Goal: Task Accomplishment & Management: Complete application form

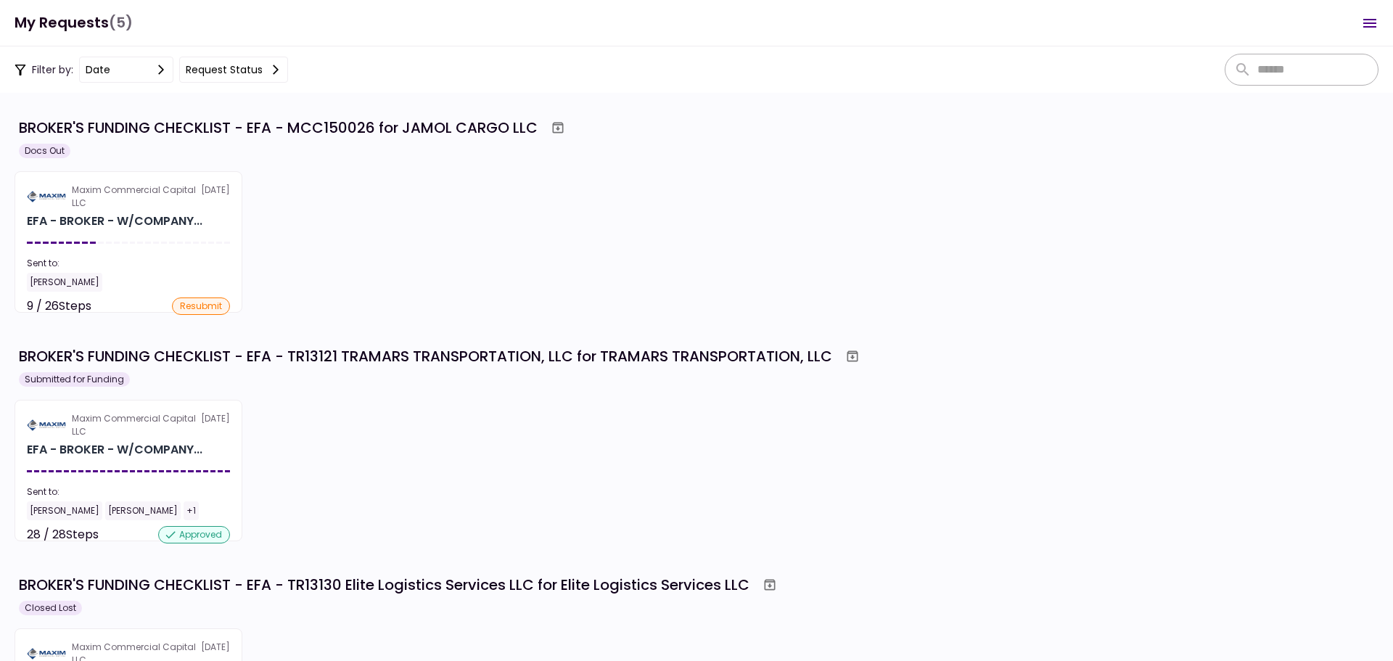
click at [170, 264] on div "Sent to:" at bounding box center [128, 263] width 203 height 13
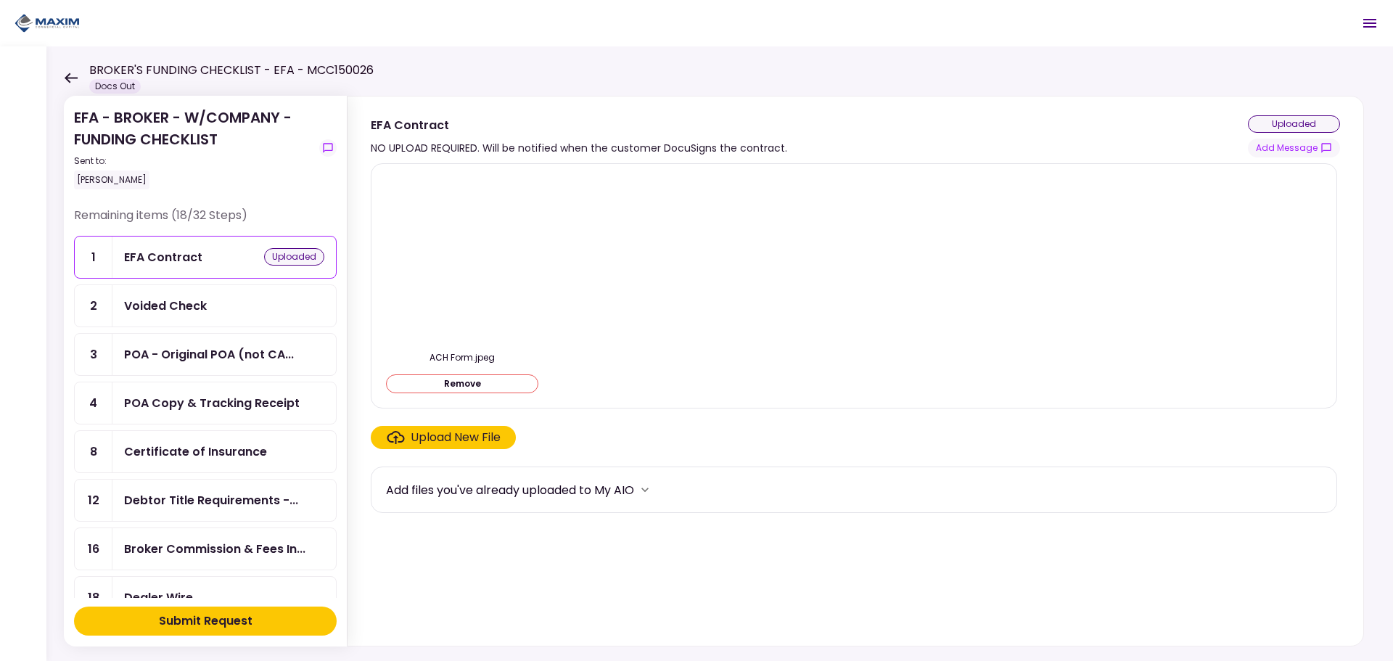
drag, startPoint x: 717, startPoint y: 272, endPoint x: 540, endPoint y: 308, distance: 180.7
click at [717, 272] on div "ACH Form.jpeg Remove" at bounding box center [854, 286] width 936 height 221
click at [498, 382] on button "Remove" at bounding box center [462, 383] width 152 height 19
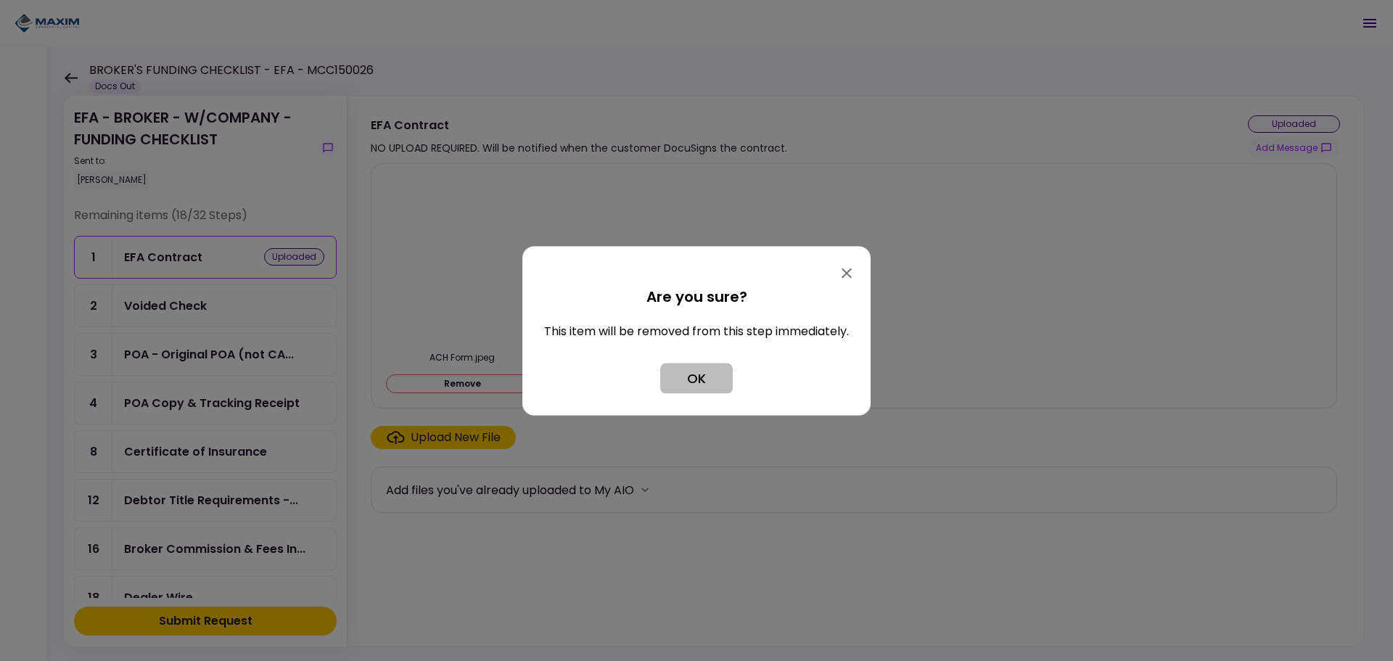
click at [698, 385] on button "OK" at bounding box center [696, 378] width 73 height 30
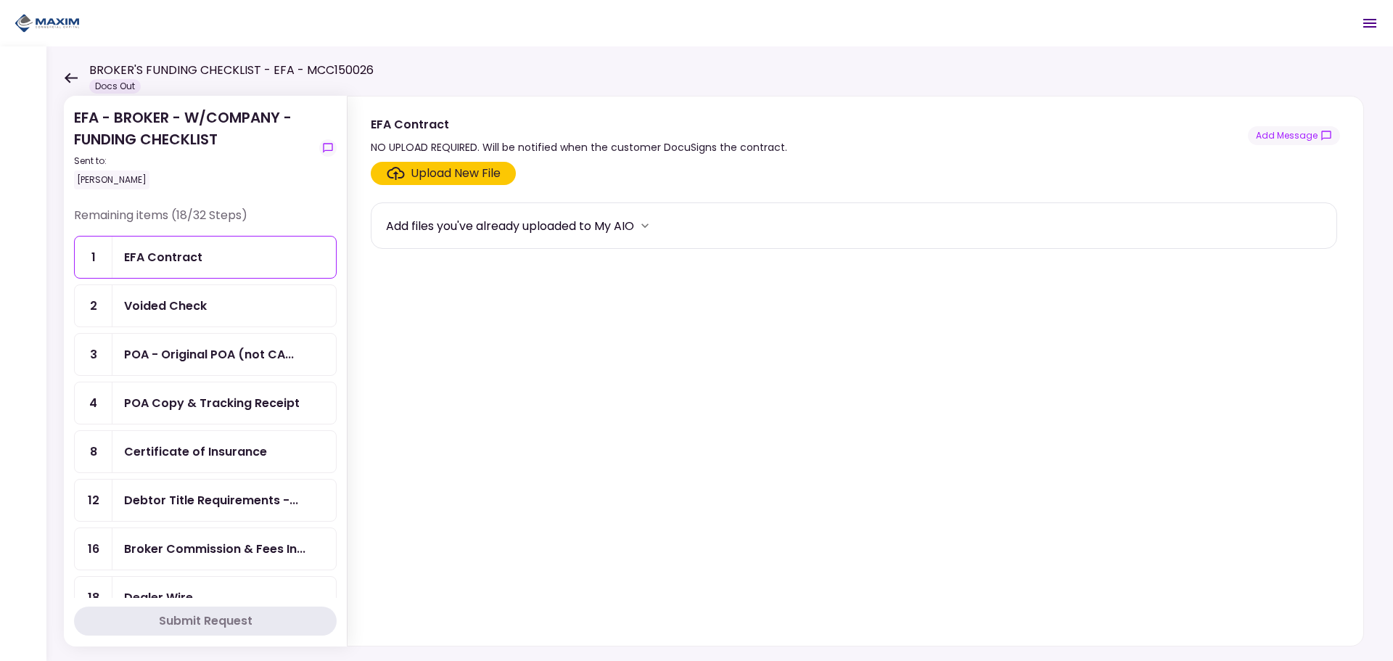
click at [219, 302] on div "Voided Check" at bounding box center [224, 306] width 200 height 18
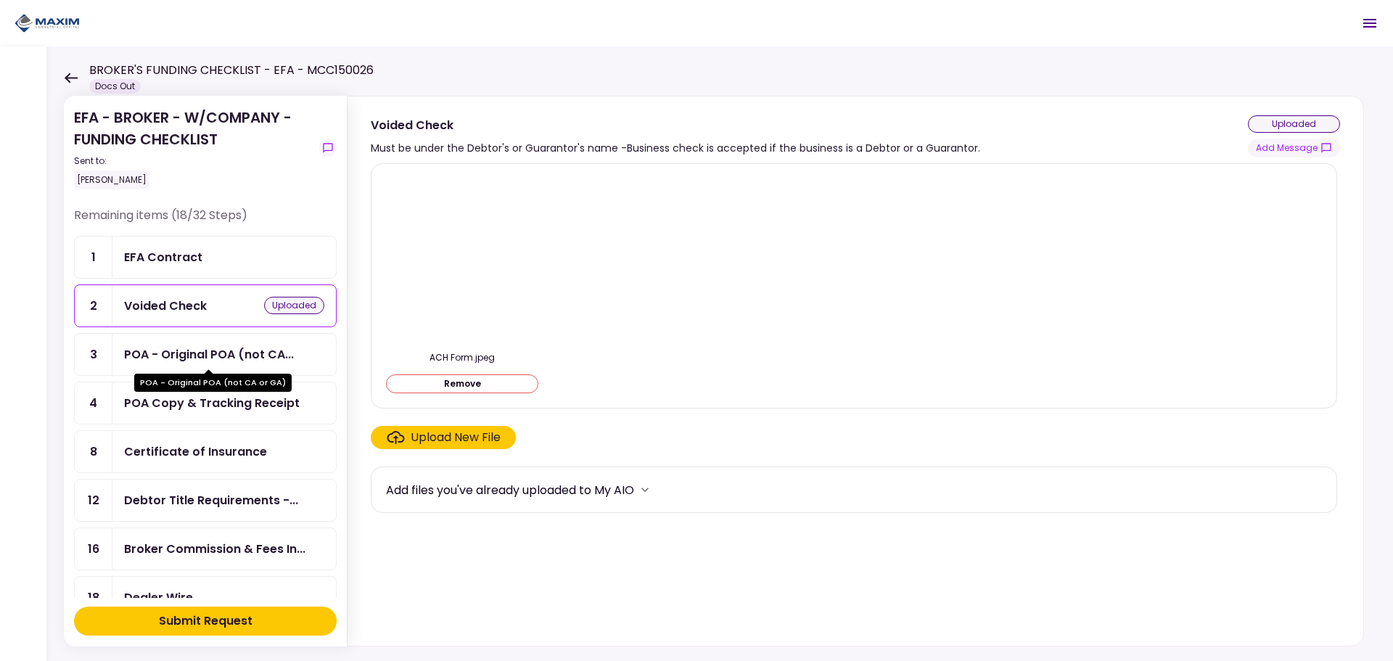
click at [205, 362] on div "POA - Original POA (not CA..." at bounding box center [209, 354] width 170 height 18
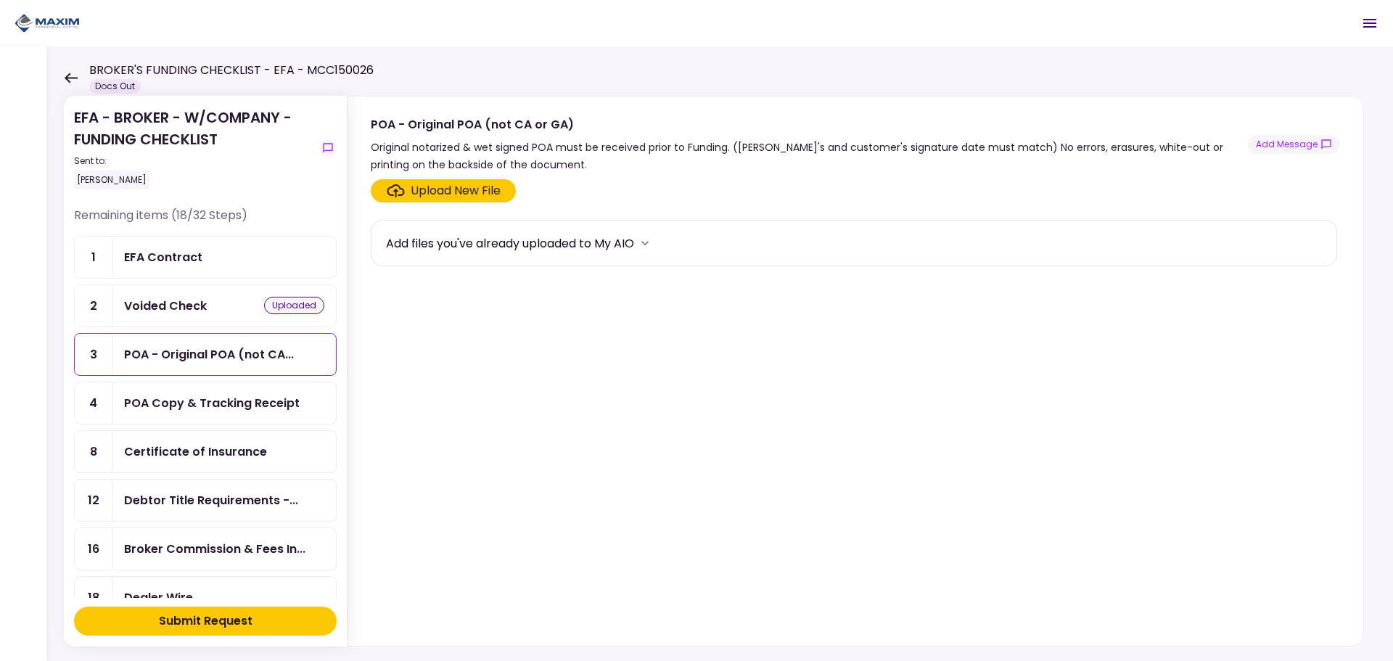
click at [208, 411] on div "POA Copy & Tracking Receipt" at bounding box center [212, 403] width 176 height 18
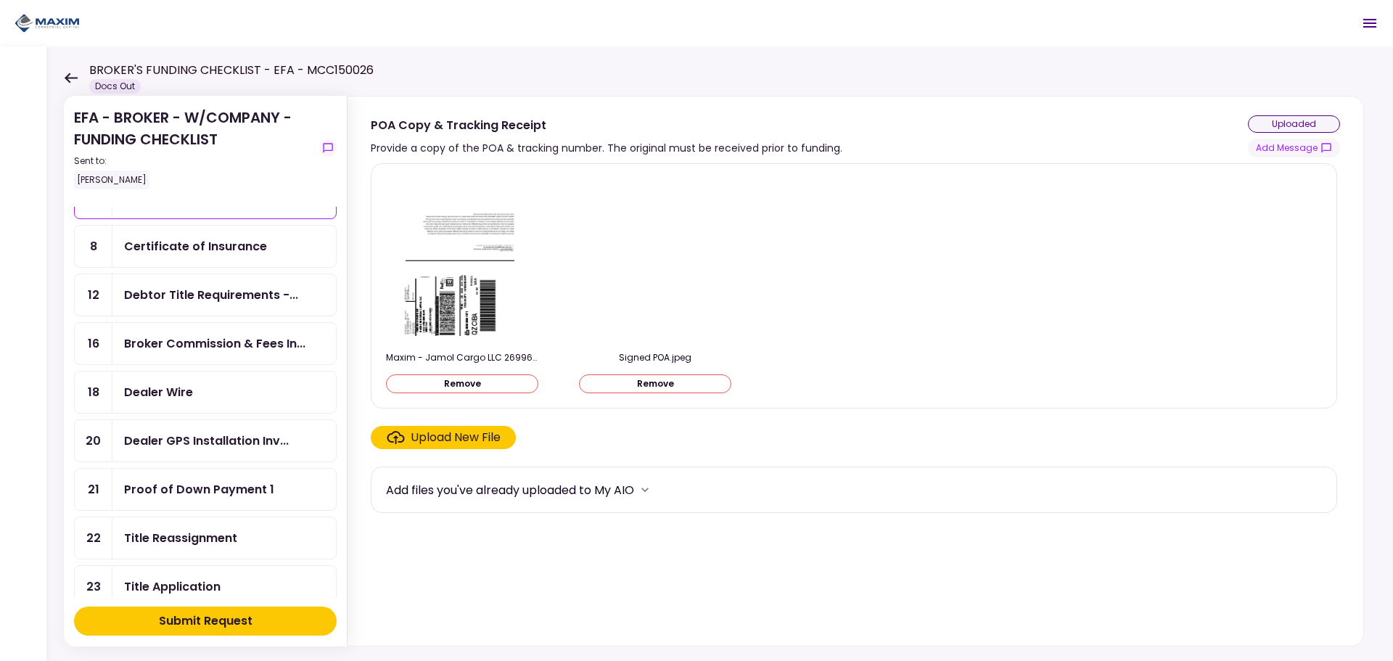
scroll to position [218, 0]
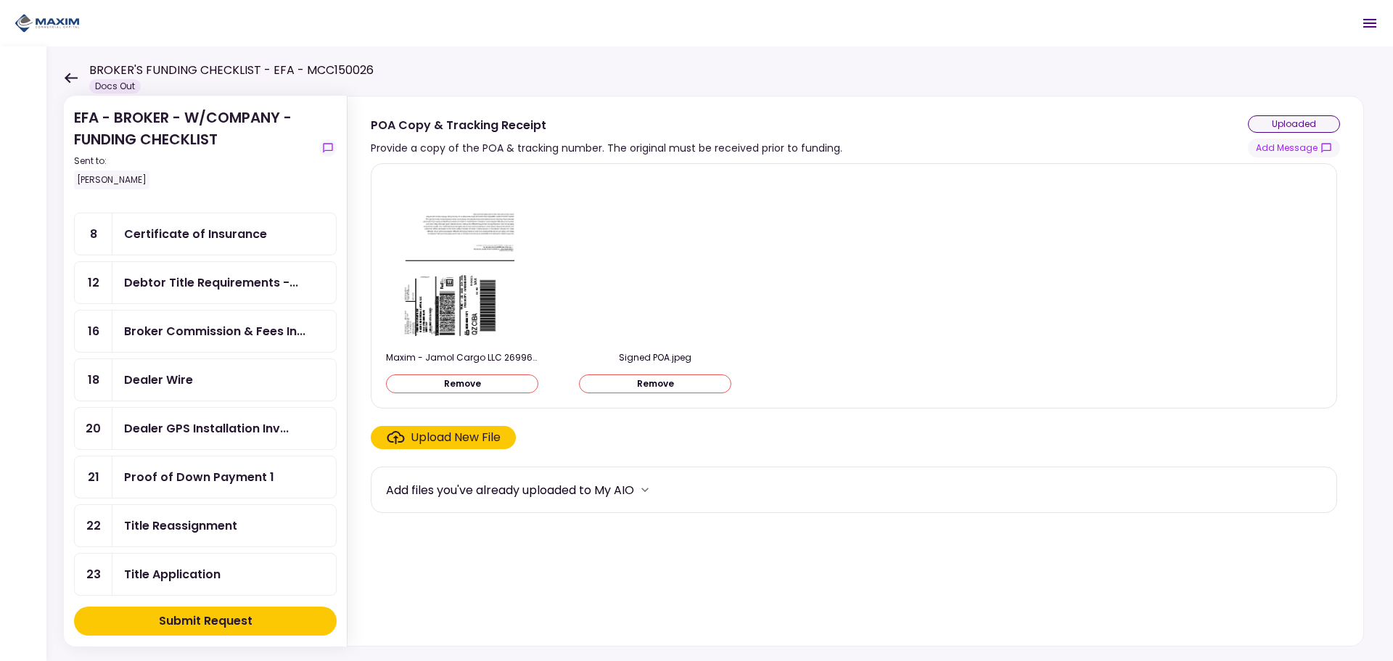
click at [233, 385] on div "Dealer Wire" at bounding box center [224, 380] width 200 height 18
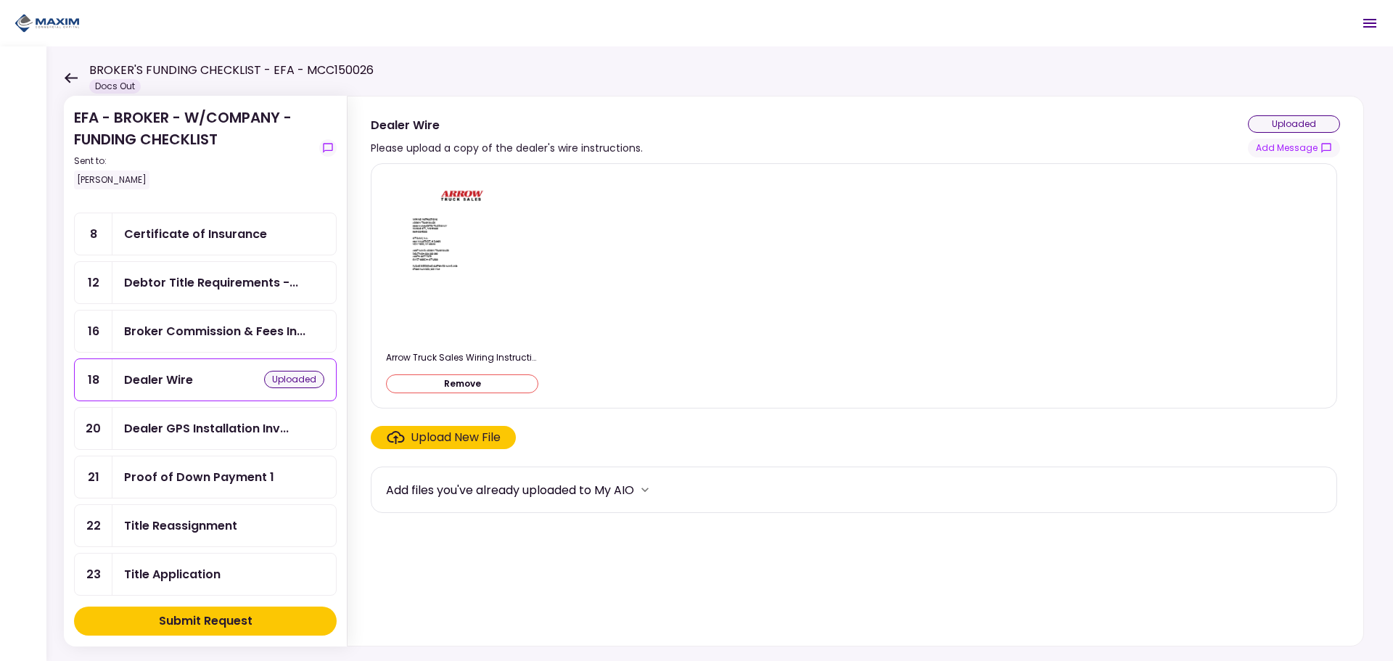
click at [794, 152] on div "Dealer Wire Please upload a copy of the dealer's wire instructions. uploaded Ad…" at bounding box center [855, 136] width 969 height 42
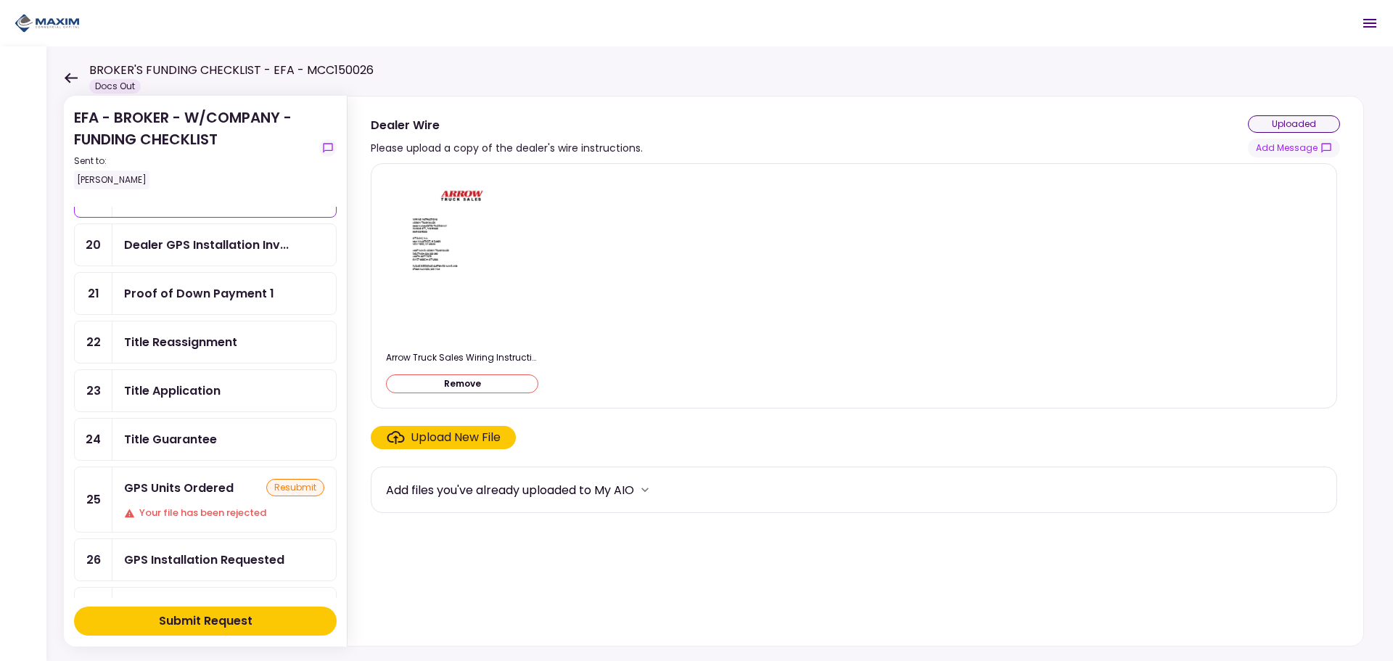
scroll to position [435, 0]
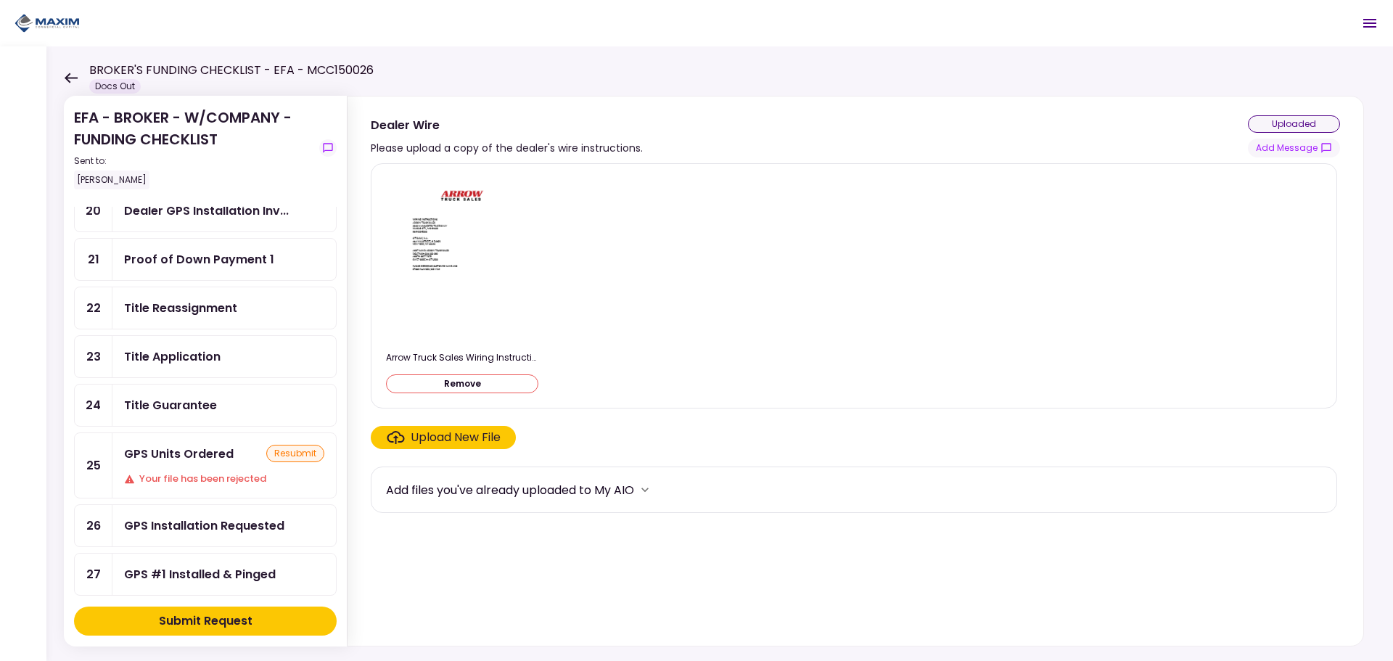
click at [215, 461] on div "GPS Units Ordered" at bounding box center [179, 454] width 110 height 18
click at [1373, 17] on icon "Open menu" at bounding box center [1369, 23] width 17 height 17
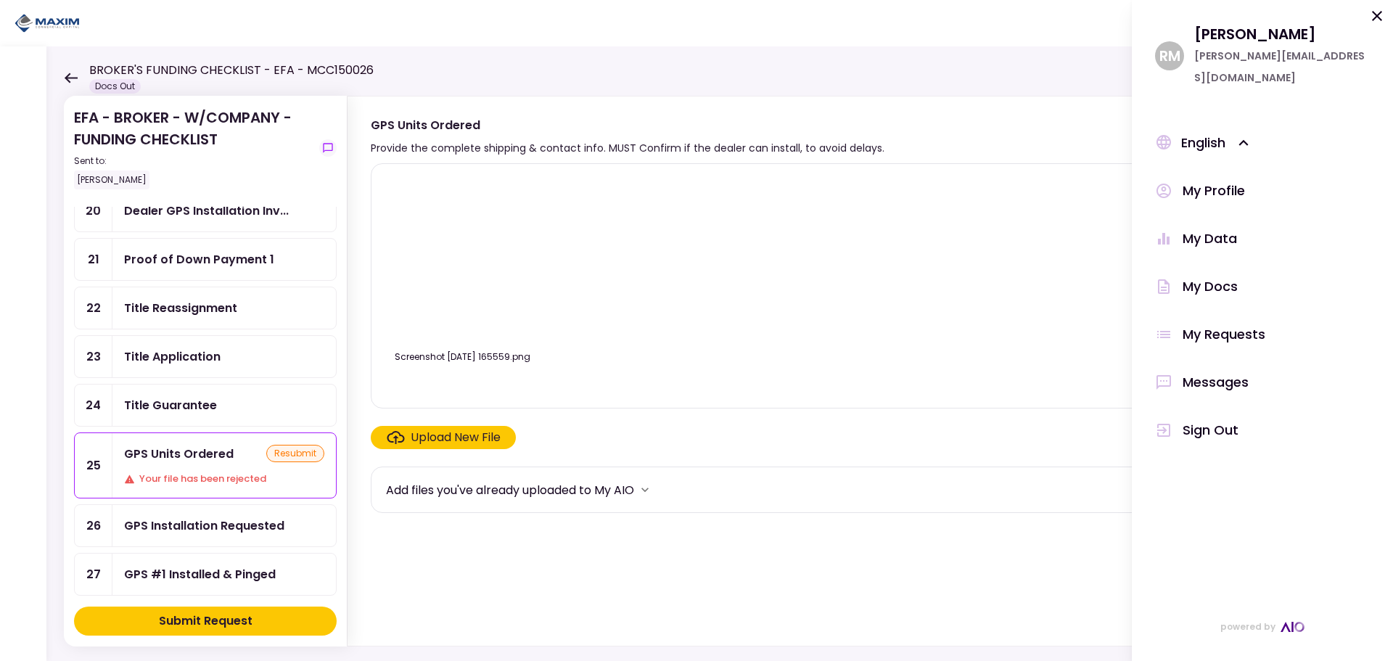
click at [1370, 19] on icon at bounding box center [1376, 15] width 17 height 17
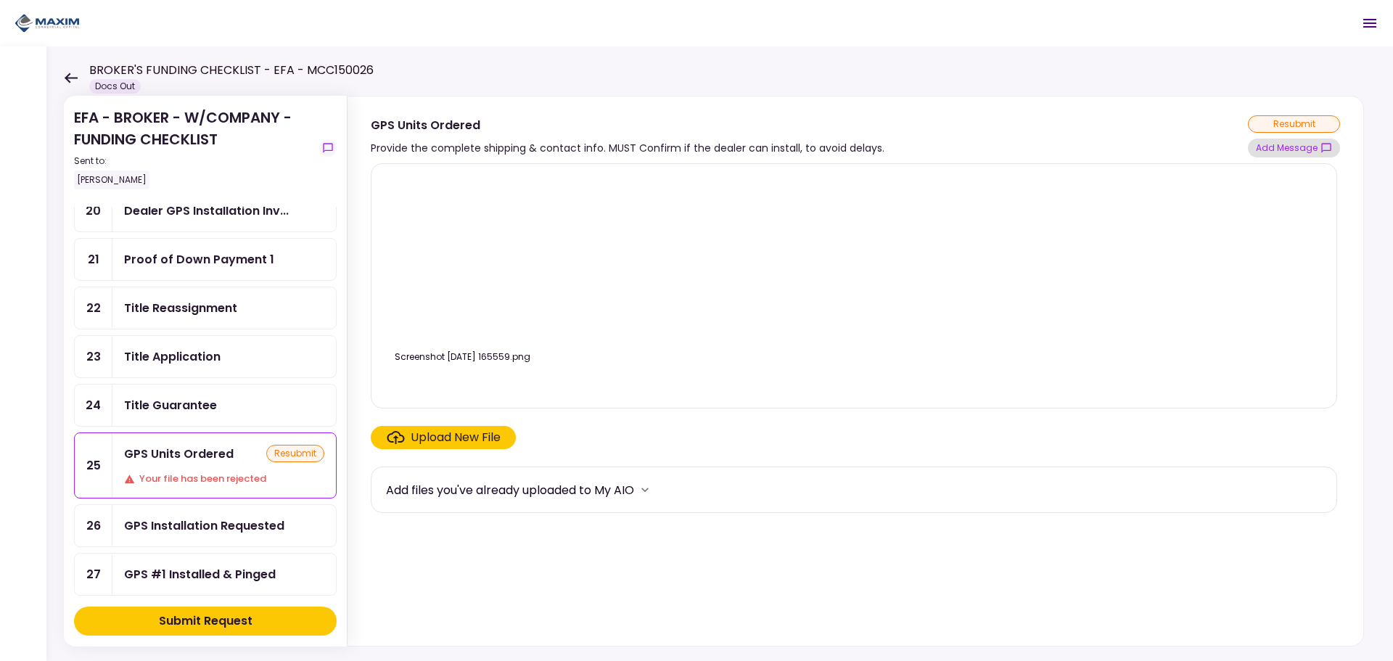
click at [1287, 157] on button "Add Message" at bounding box center [1294, 148] width 92 height 19
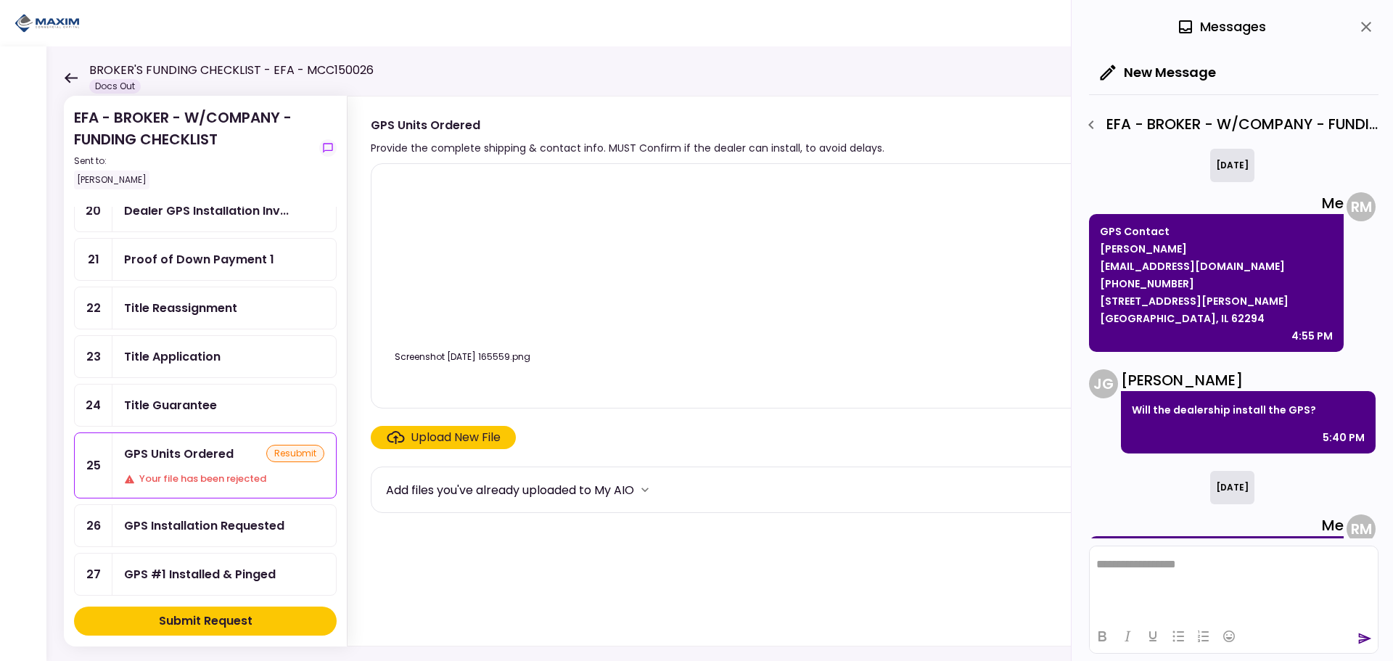
scroll to position [67, 0]
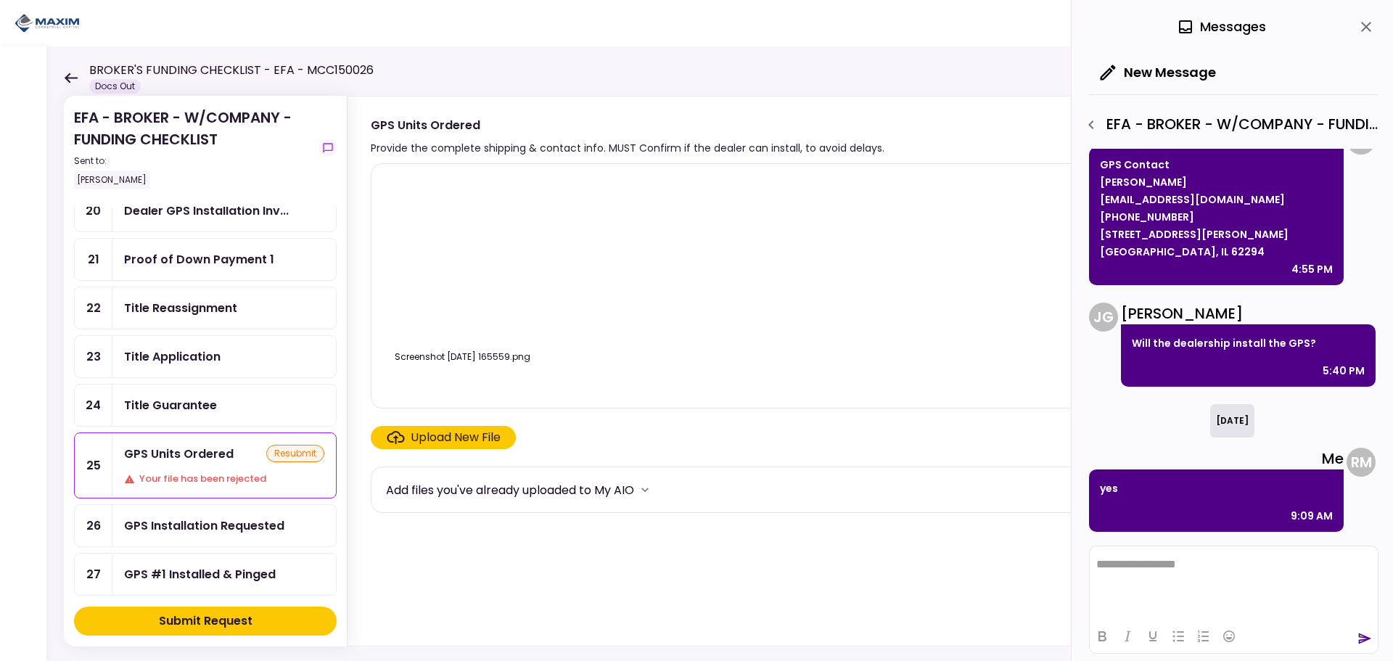
click at [1367, 22] on icon "close" at bounding box center [1365, 26] width 17 height 17
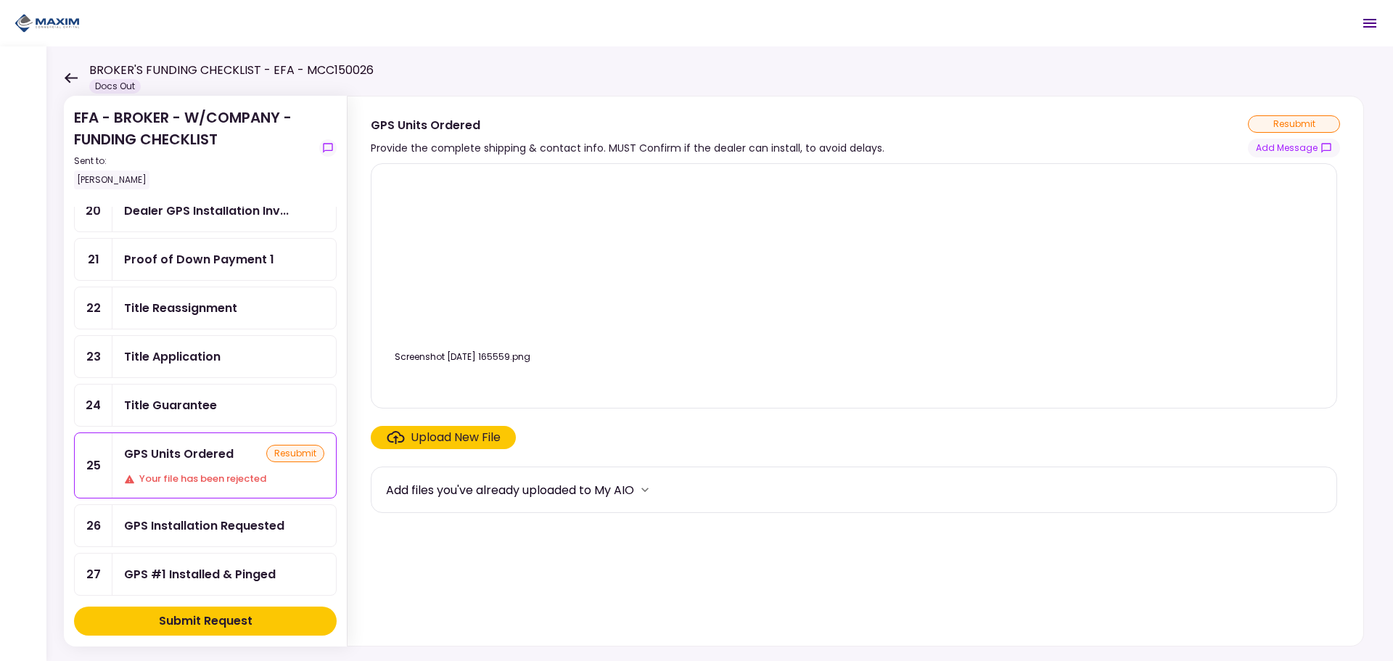
drag, startPoint x: 222, startPoint y: 312, endPoint x: 234, endPoint y: 316, distance: 13.1
click at [222, 312] on div "Title Reassignment" at bounding box center [180, 308] width 113 height 18
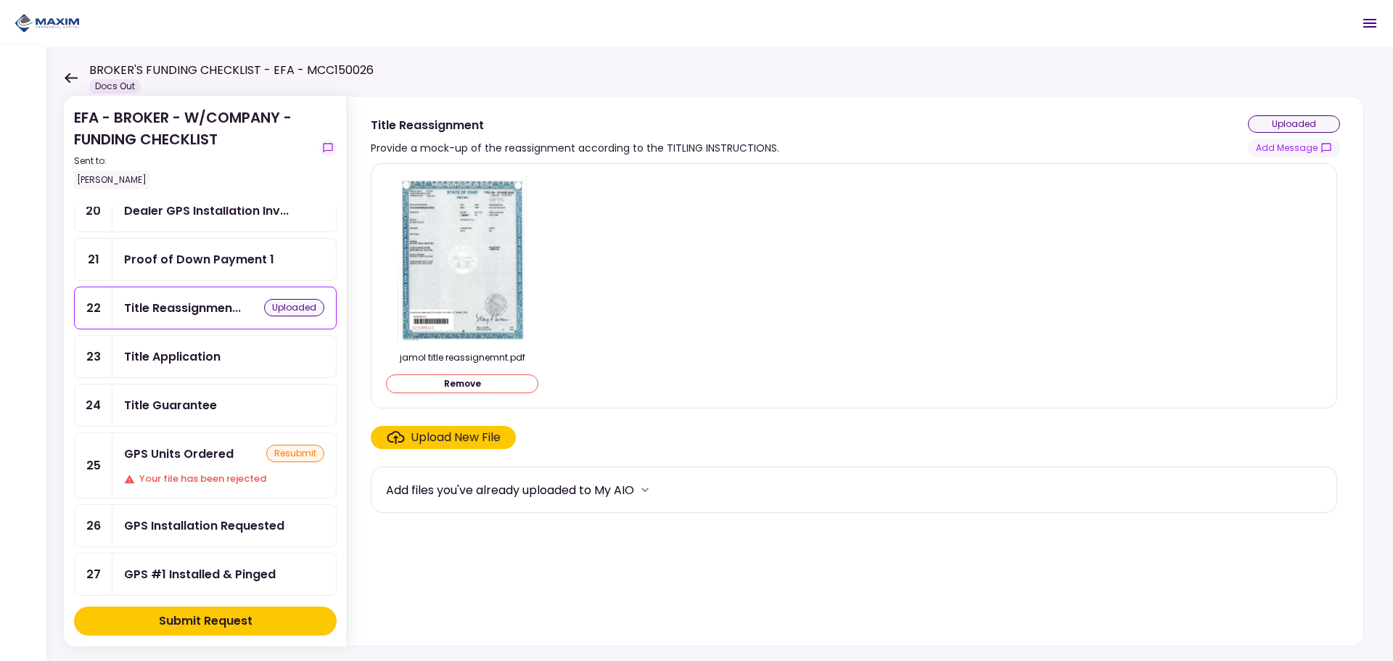
click at [198, 408] on div "Title Guarantee" at bounding box center [170, 405] width 93 height 18
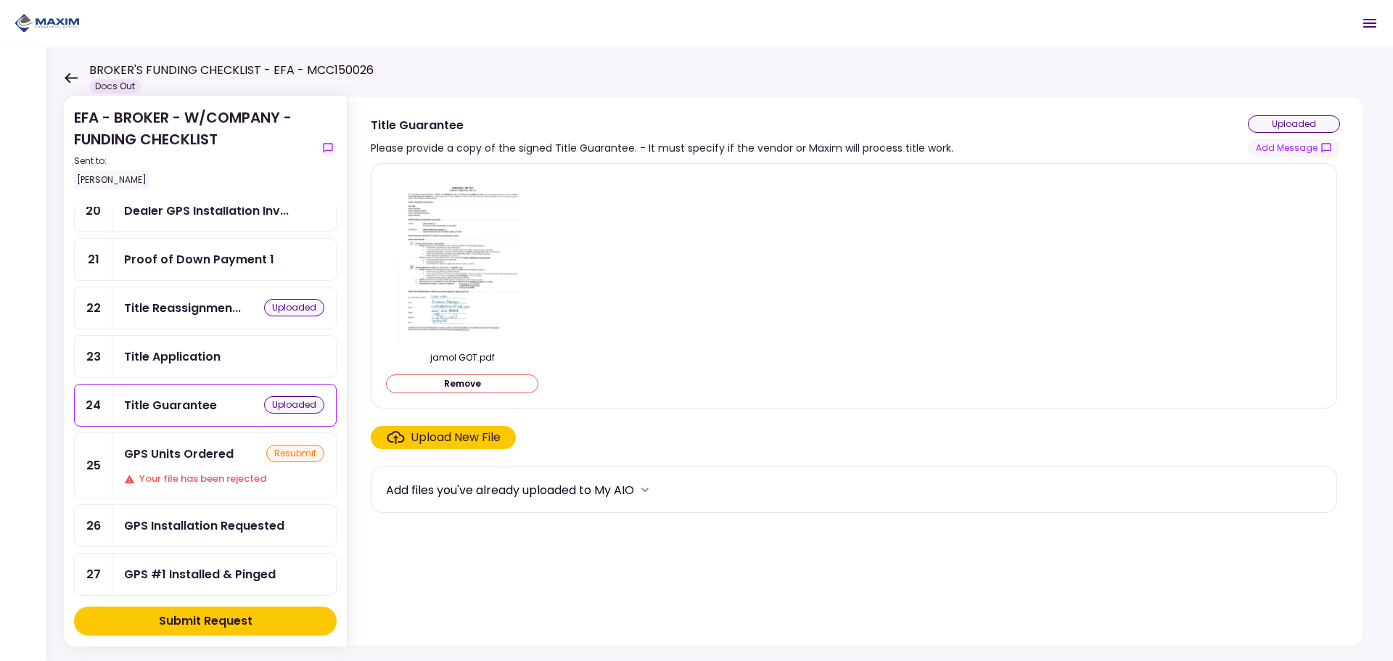
click at [215, 459] on div "GPS Units Ordered" at bounding box center [179, 454] width 110 height 18
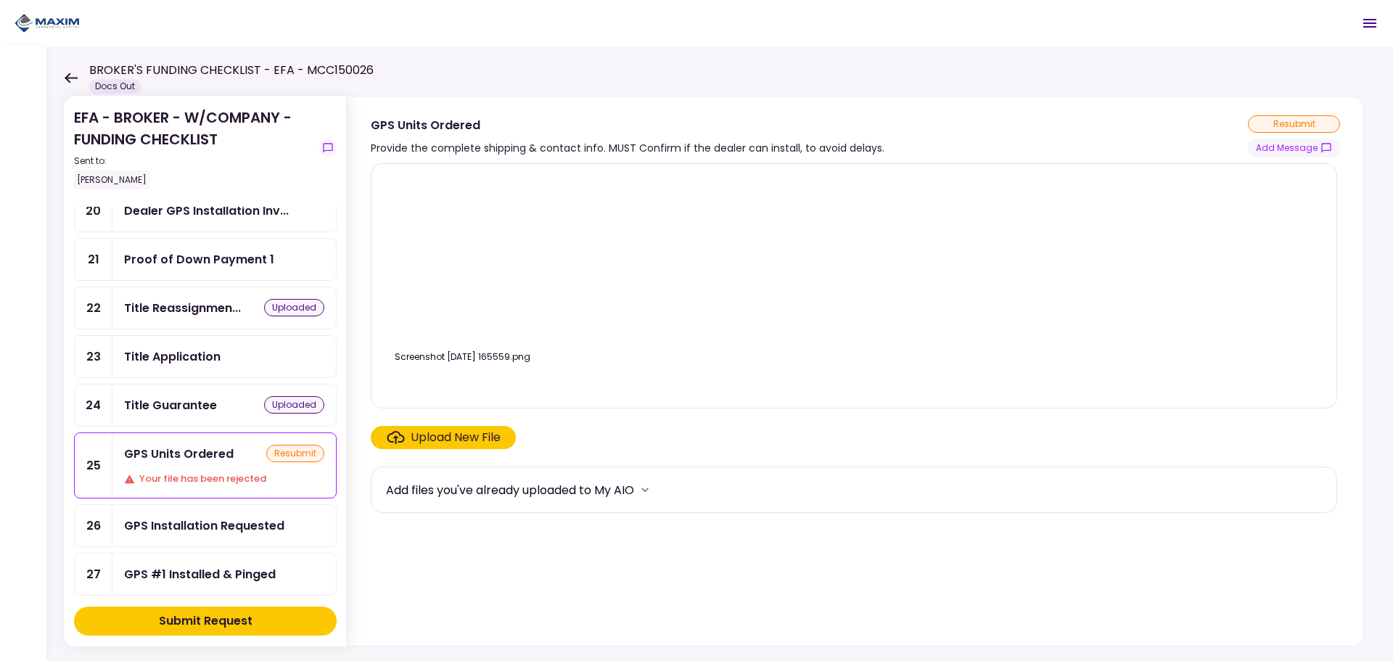
click at [452, 440] on div "Upload New File" at bounding box center [456, 437] width 90 height 17
click at [0, 0] on input "Upload New File" at bounding box center [0, 0] width 0 height 0
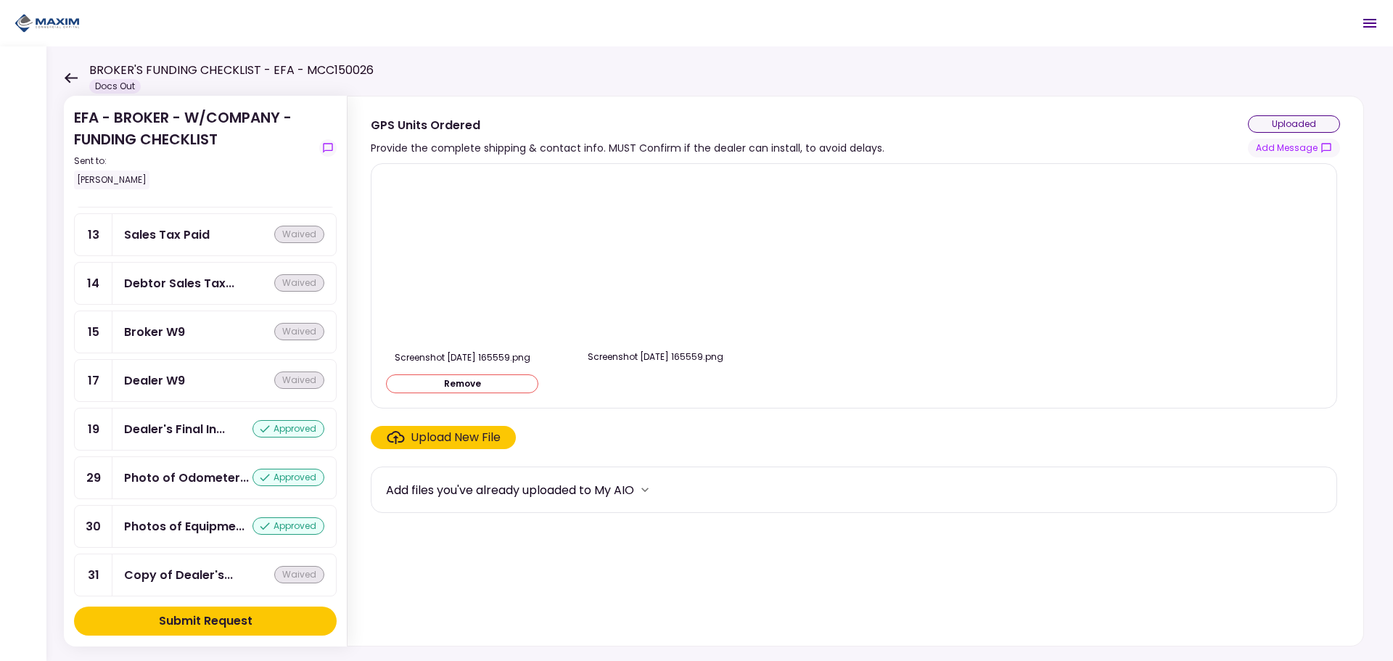
scroll to position [1260, 0]
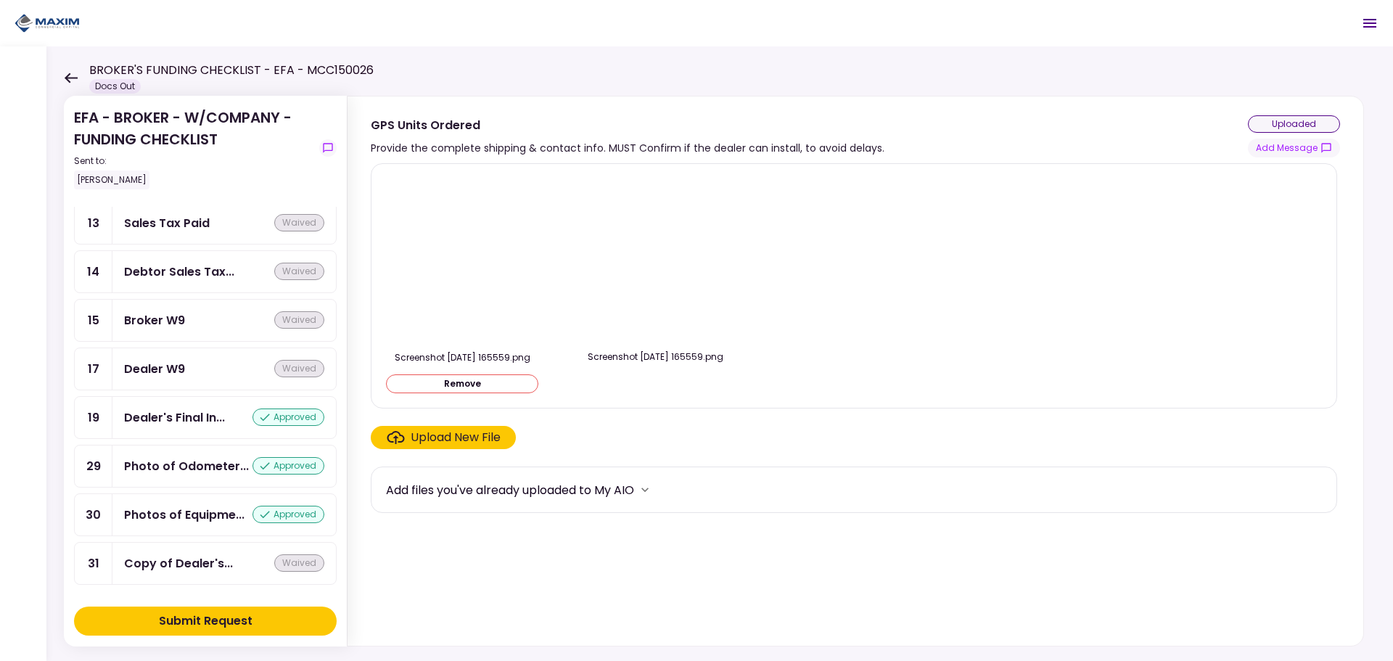
click at [238, 625] on div "Submit Request" at bounding box center [206, 620] width 94 height 17
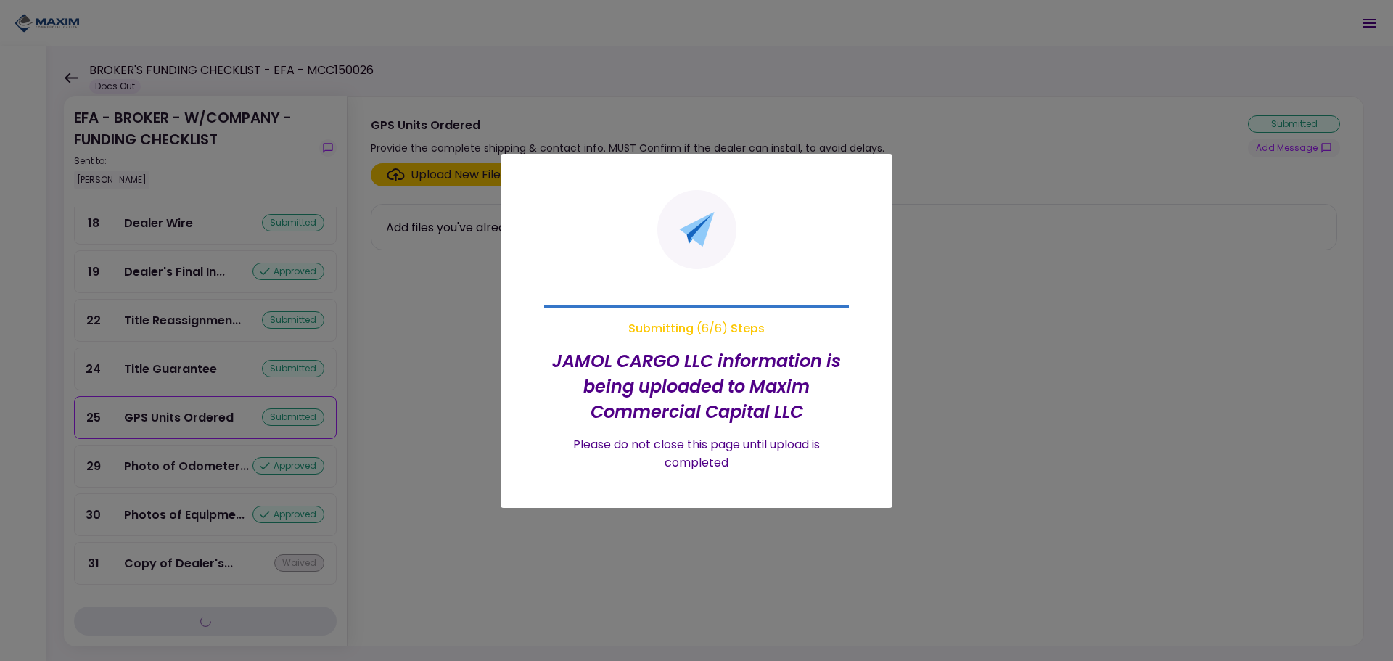
scroll to position [1043, 0]
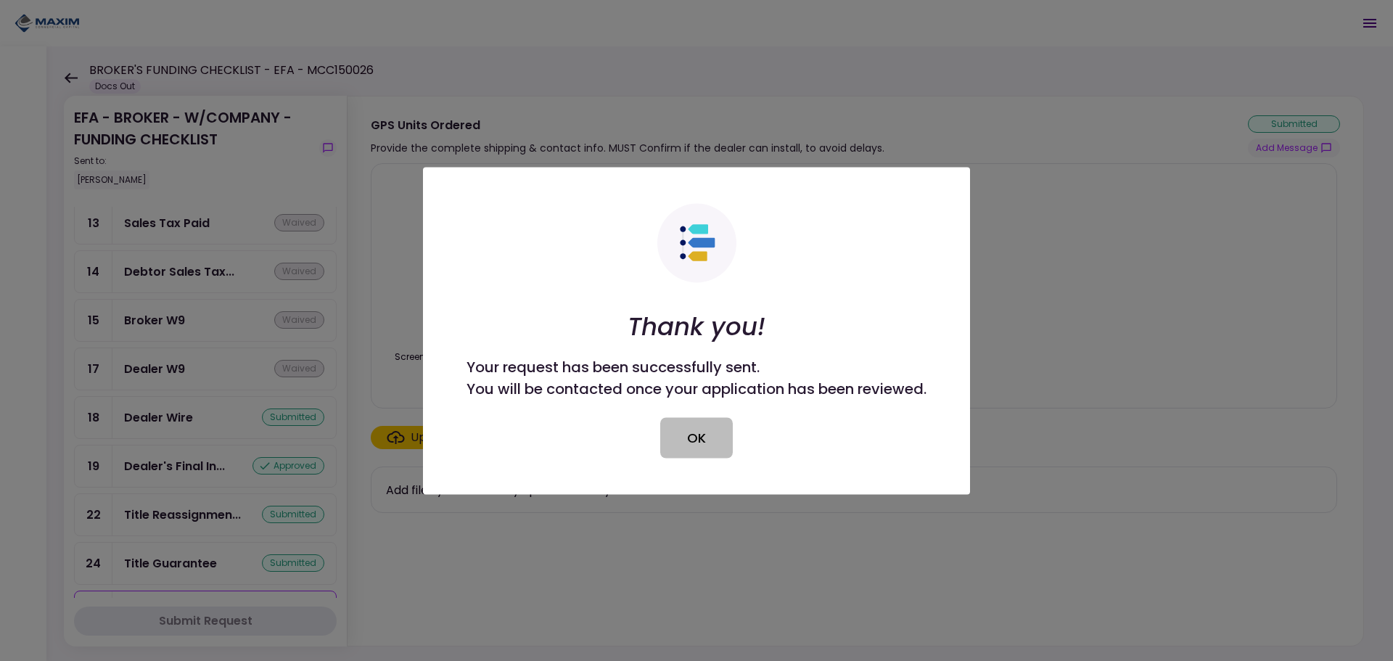
click at [712, 431] on button "OK" at bounding box center [696, 437] width 73 height 41
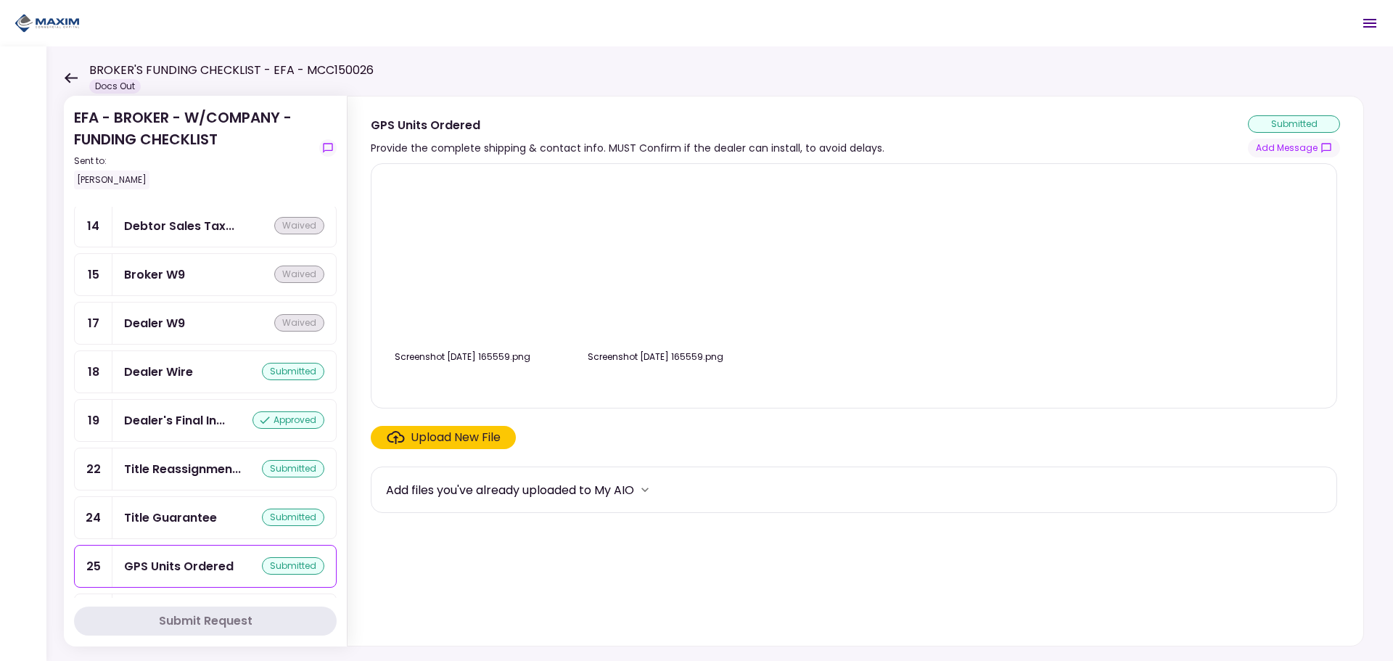
scroll to position [1237, 0]
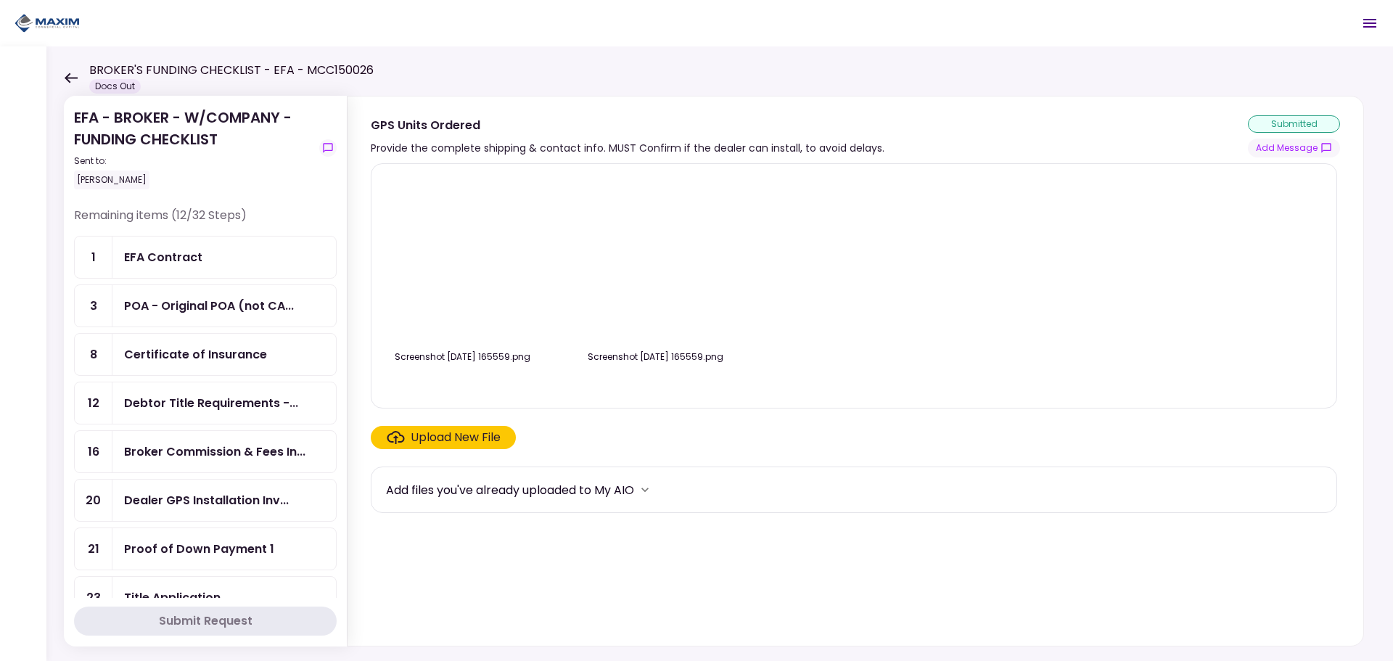
scroll to position [653, 0]
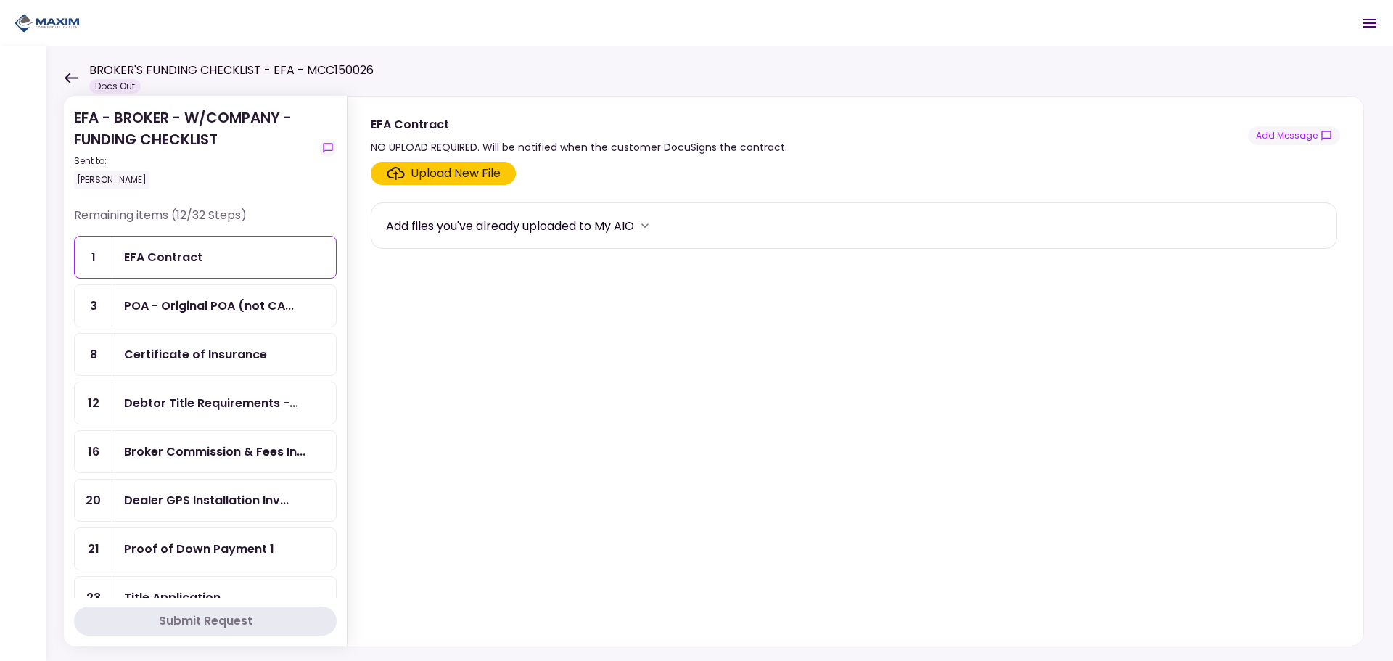
drag, startPoint x: 1303, startPoint y: 139, endPoint x: 1300, endPoint y: 165, distance: 26.3
click at [1304, 139] on button "Add Message" at bounding box center [1294, 135] width 92 height 19
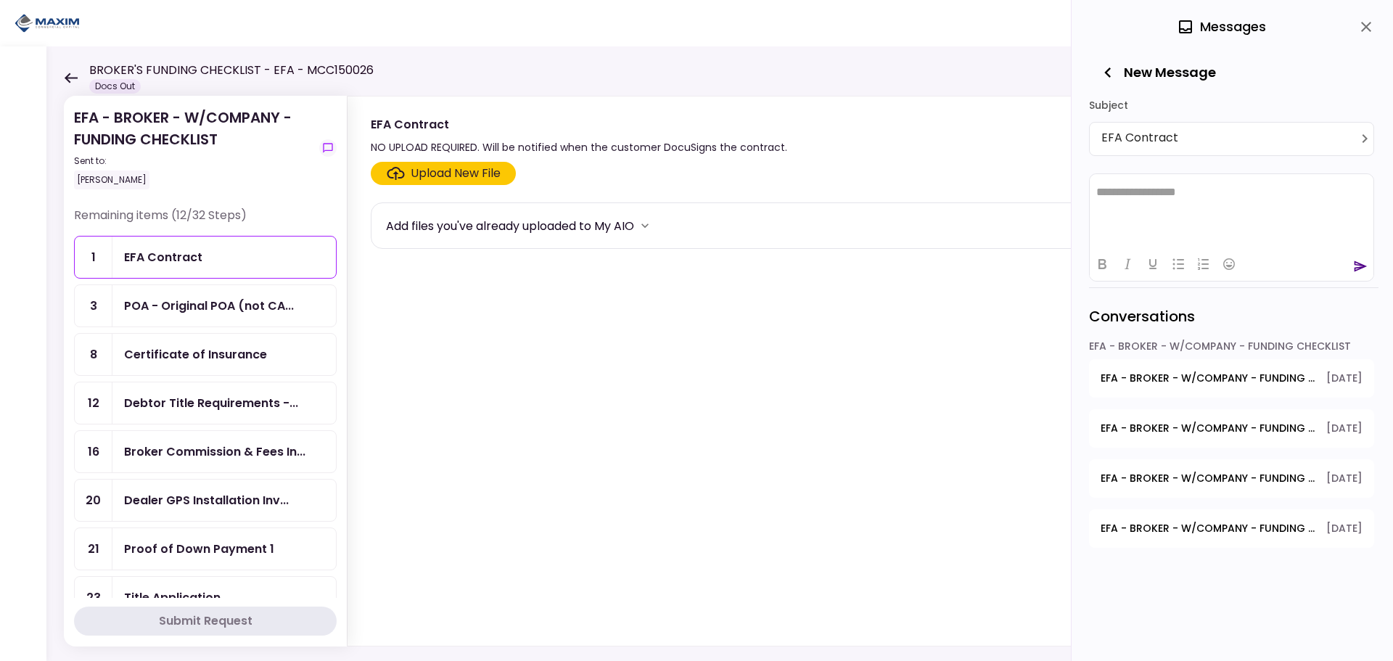
click at [1174, 202] on html "**********" at bounding box center [1232, 191] width 284 height 36
click at [1356, 259] on icon "send" at bounding box center [1360, 266] width 15 height 15
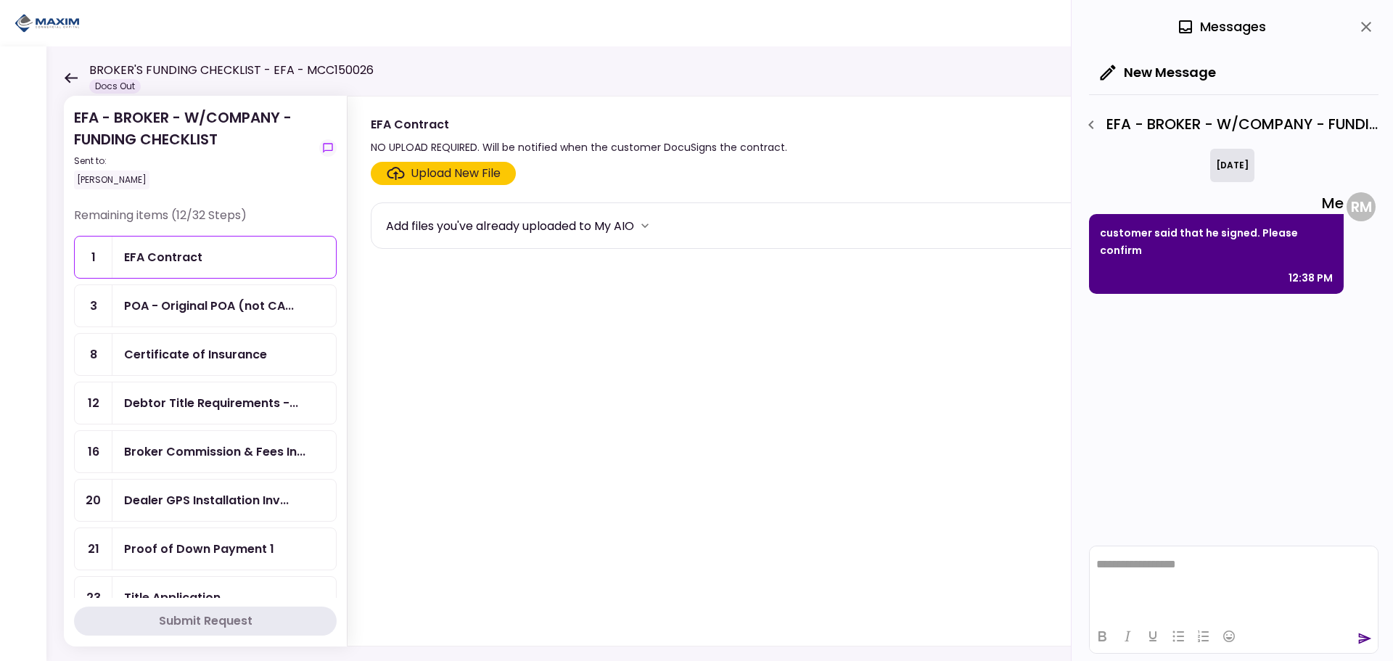
drag, startPoint x: 1368, startPoint y: 25, endPoint x: 1360, endPoint y: 32, distance: 10.3
click at [1364, 29] on icon "close" at bounding box center [1366, 27] width 10 height 10
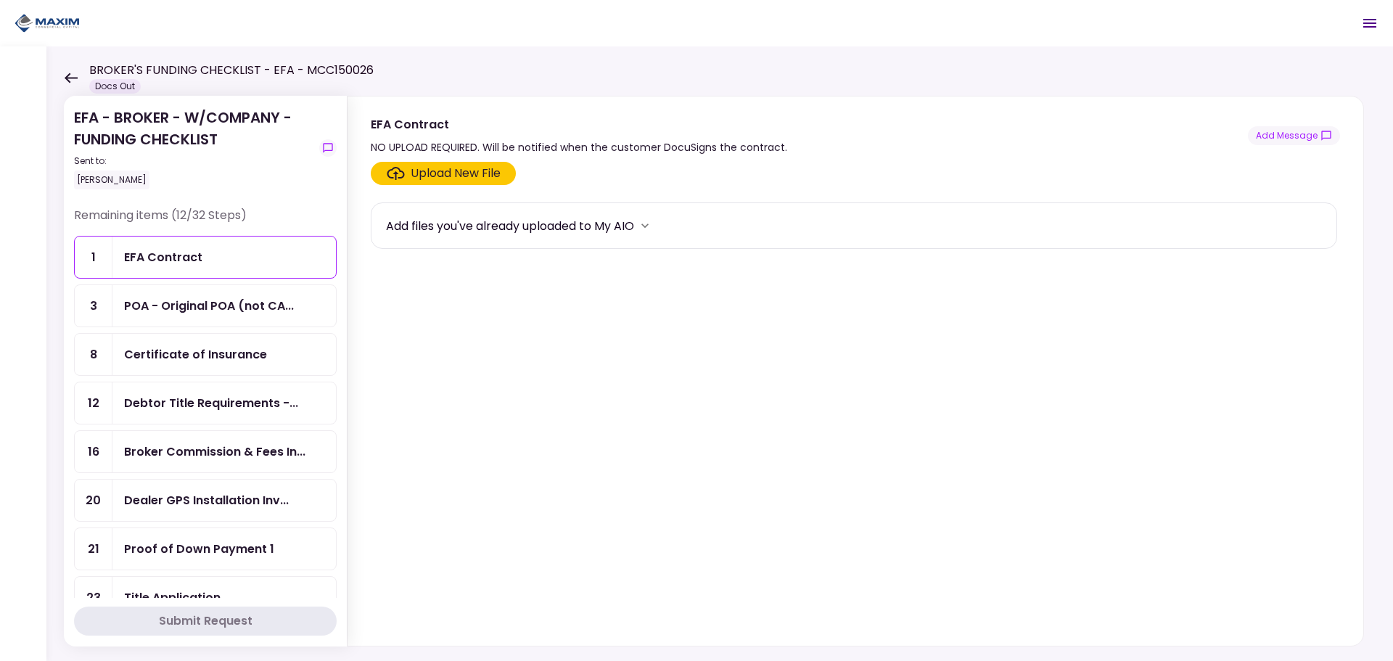
click at [70, 74] on icon at bounding box center [71, 78] width 14 height 11
